Goal: Task Accomplishment & Management: Complete application form

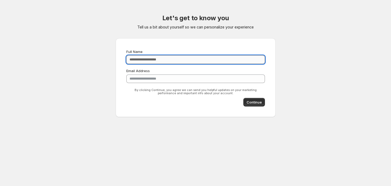
click at [224, 64] on input "Full Name" at bounding box center [195, 59] width 139 height 9
type input "**********"
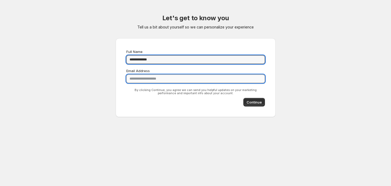
click at [192, 83] on input "**********" at bounding box center [195, 79] width 139 height 9
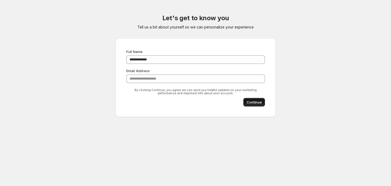
click at [257, 105] on span "Continue" at bounding box center [254, 102] width 15 height 5
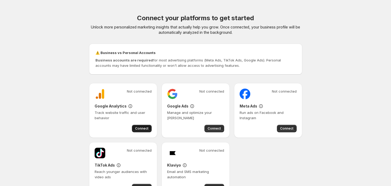
click at [133, 133] on button "Connect" at bounding box center [142, 128] width 20 height 7
click at [136, 131] on span "Connect" at bounding box center [141, 129] width 13 height 4
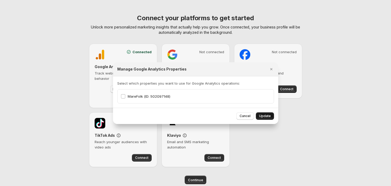
click at [271, 118] on span "Update" at bounding box center [265, 116] width 12 height 4
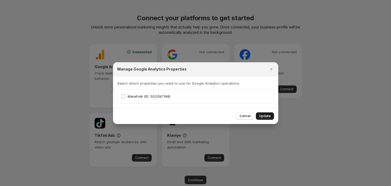
click at [271, 118] on span "Update" at bounding box center [265, 116] width 12 height 4
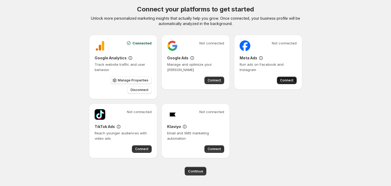
scroll to position [27, 0]
click at [288, 82] on span "Connect" at bounding box center [286, 80] width 13 height 4
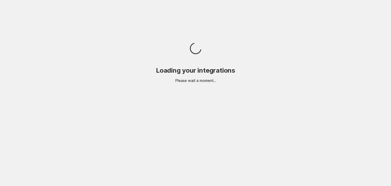
scroll to position [0, 0]
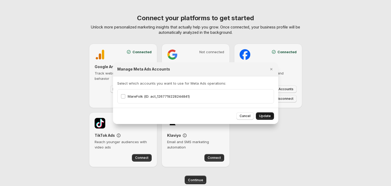
click at [271, 118] on span "Update" at bounding box center [265, 116] width 12 height 4
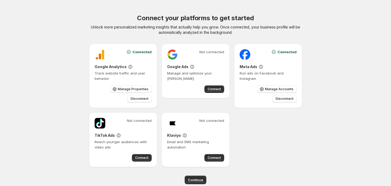
click at [297, 168] on div "Connected Google Analytics Track website traffic and user behavior Manage Prope…" at bounding box center [195, 106] width 213 height 124
click at [259, 153] on div "Connected Google Analytics Track website traffic and user behavior Manage Prope…" at bounding box center [195, 106] width 213 height 124
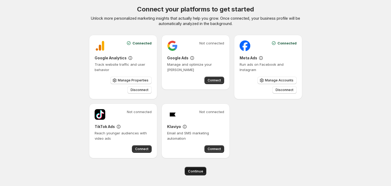
click at [192, 169] on span "Continue" at bounding box center [195, 171] width 15 height 5
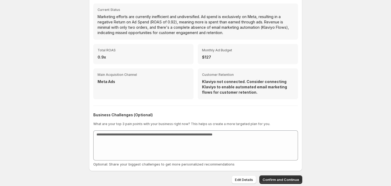
scroll to position [298, 0]
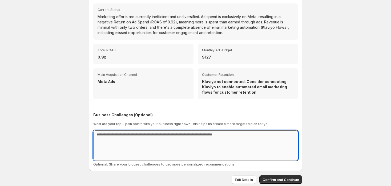
click at [239, 136] on textarea at bounding box center [195, 146] width 205 height 30
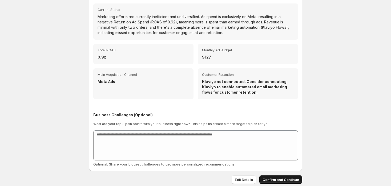
click at [271, 181] on span "Confirm and Continue" at bounding box center [281, 179] width 37 height 5
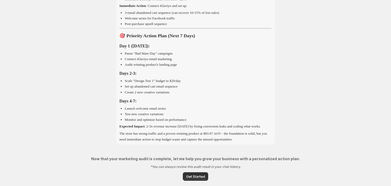
scroll to position [688, 0]
click at [202, 175] on span "Get Started" at bounding box center [195, 176] width 19 height 5
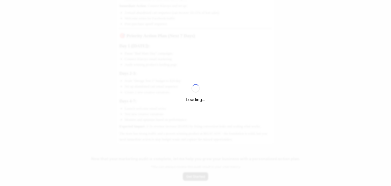
select select "*********"
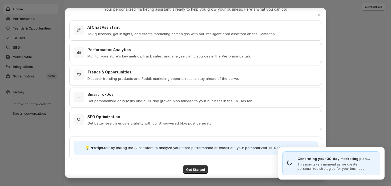
scroll to position [65, 0]
click at [203, 167] on span "Get Started" at bounding box center [195, 169] width 19 height 5
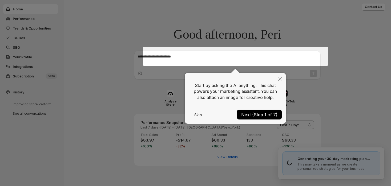
drag, startPoint x: 281, startPoint y: 79, endPoint x: 245, endPoint y: 128, distance: 60.8
click at [245, 124] on div "Start by asking the AI anything. This chat powers your marketing assistant. You…" at bounding box center [235, 98] width 101 height 51
click at [243, 118] on button "Next (Step 1 of 7)" at bounding box center [259, 115] width 45 height 10
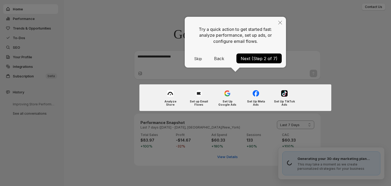
click at [257, 63] on button "Next (Step 2 of 7)" at bounding box center [259, 59] width 45 height 10
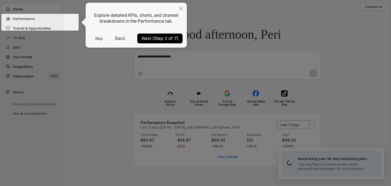
click at [151, 43] on button "Next (Step 3 of 7)" at bounding box center [159, 39] width 45 height 10
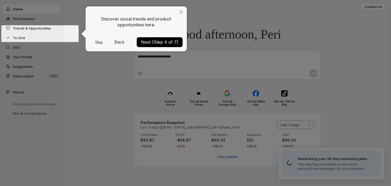
click at [151, 43] on button "Next (Step 4 of 7)" at bounding box center [160, 42] width 46 height 10
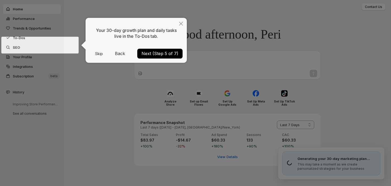
click at [159, 57] on button "Next (Step 5 of 7)" at bounding box center [159, 54] width 45 height 10
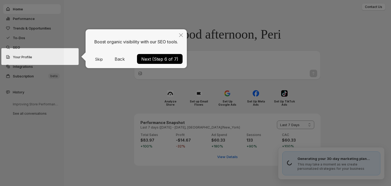
click at [159, 64] on button "Next (Step 6 of 7)" at bounding box center [160, 59] width 46 height 10
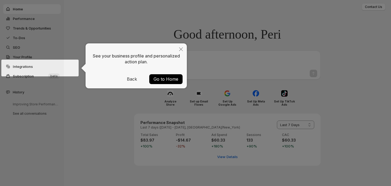
click at [153, 82] on button "Go to Home" at bounding box center [165, 79] width 33 height 10
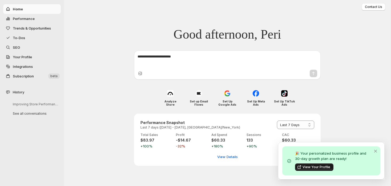
click at [326, 166] on span "View Your Profile" at bounding box center [317, 167] width 28 height 4
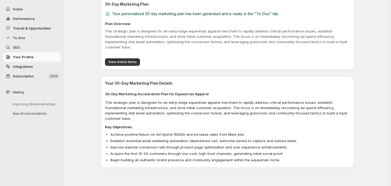
scroll to position [306, 0]
click at [137, 64] on span "View Action Items" at bounding box center [122, 62] width 29 height 4
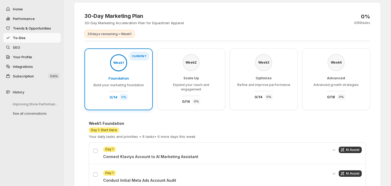
scroll to position [22, 0]
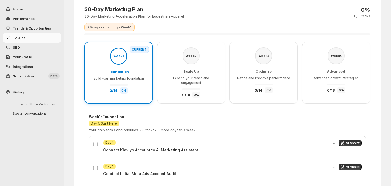
click at [27, 21] on span "Performance" at bounding box center [24, 19] width 22 height 4
select select "**********"
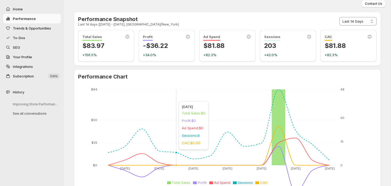
scroll to position [0, 0]
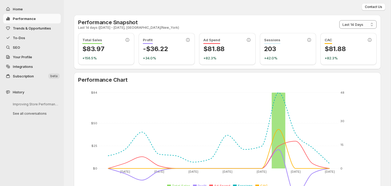
click at [23, 11] on span "Home" at bounding box center [18, 9] width 10 height 4
select select "**********"
